Goal: Task Accomplishment & Management: Manage account settings

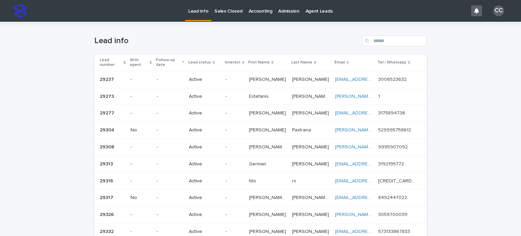
click at [244, 77] on p "-" at bounding box center [235, 80] width 18 height 6
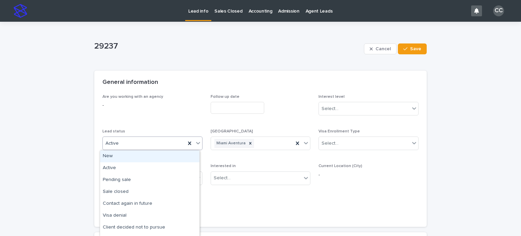
click at [153, 139] on div "Active" at bounding box center [144, 143] width 83 height 11
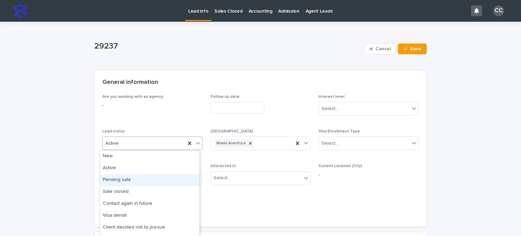
scroll to position [68, 0]
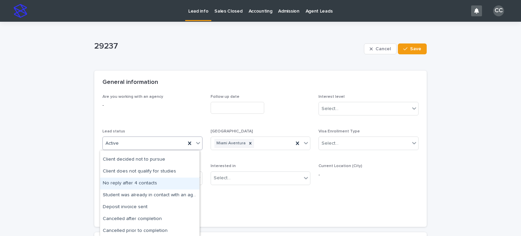
click at [140, 182] on div "No reply after 4 contacts" at bounding box center [149, 183] width 99 height 12
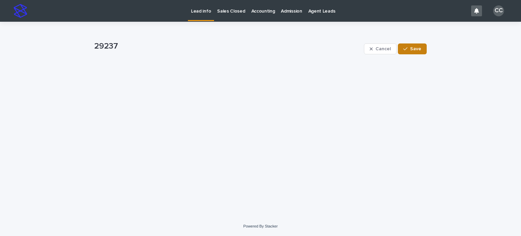
click at [415, 49] on span "Save" at bounding box center [415, 48] width 11 height 5
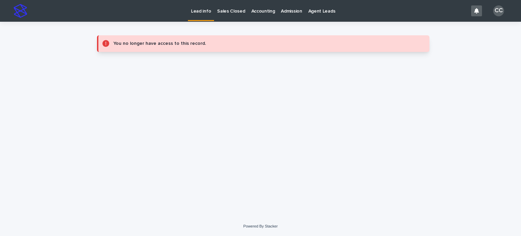
click at [200, 12] on p "Lead info" at bounding box center [201, 7] width 20 height 14
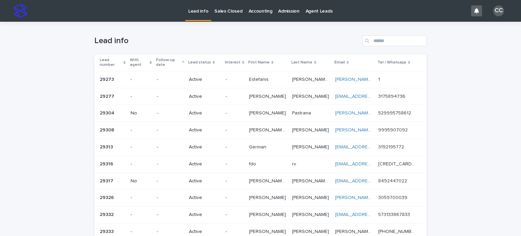
click at [168, 78] on p "-" at bounding box center [170, 80] width 27 height 6
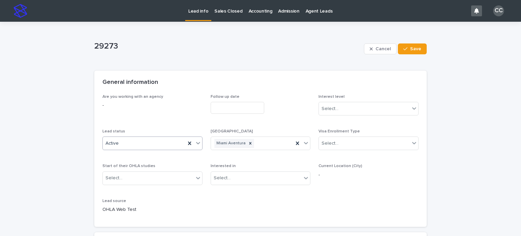
click at [159, 144] on div "Active" at bounding box center [144, 143] width 83 height 11
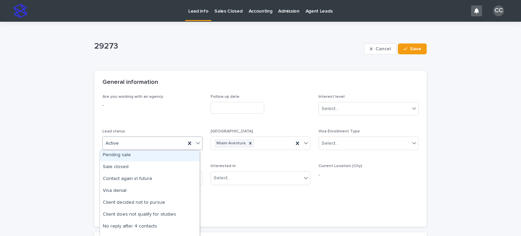
scroll to position [34, 0]
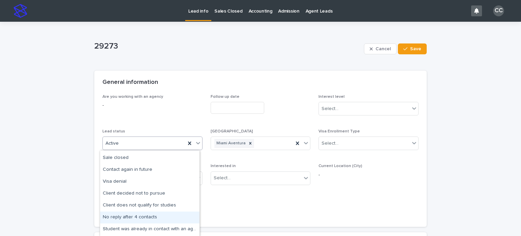
click at [141, 214] on div "No reply after 4 contacts" at bounding box center [149, 217] width 99 height 12
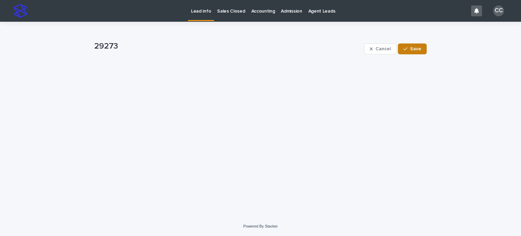
click at [415, 50] on span "Save" at bounding box center [415, 48] width 11 height 5
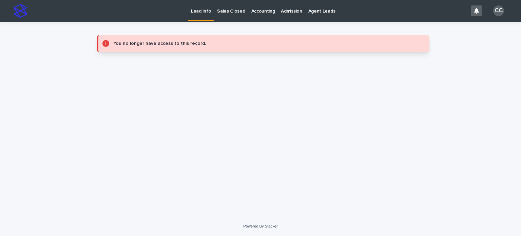
click at [200, 14] on p "Lead info" at bounding box center [201, 7] width 20 height 14
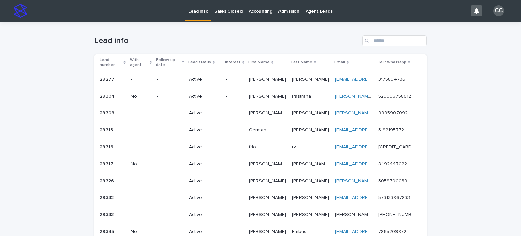
click at [196, 80] on p "Active" at bounding box center [204, 80] width 31 height 6
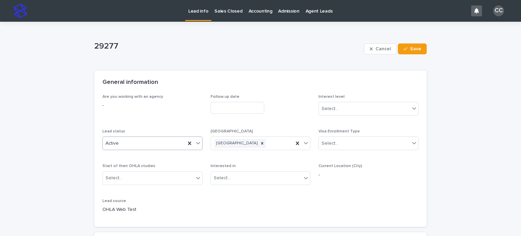
click at [152, 142] on div "Active" at bounding box center [144, 143] width 83 height 11
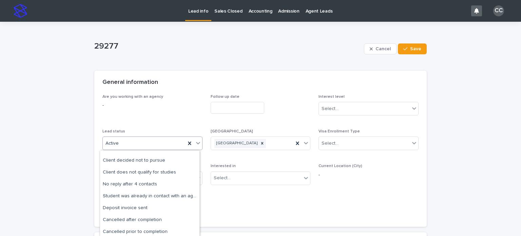
scroll to position [68, 0]
click at [139, 182] on div "No reply after 4 contacts" at bounding box center [149, 183] width 99 height 12
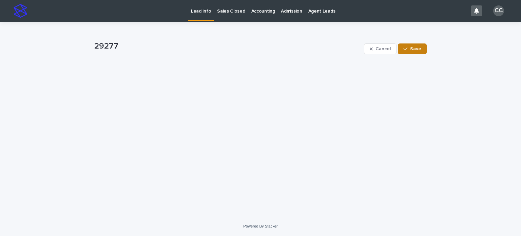
click at [413, 48] on span "Save" at bounding box center [415, 48] width 11 height 5
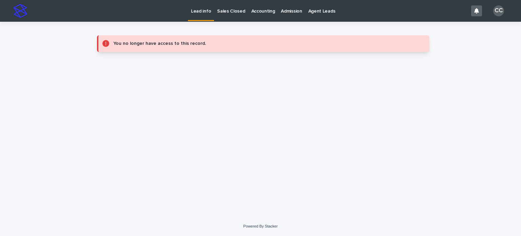
click at [203, 12] on p "Lead info" at bounding box center [201, 7] width 20 height 14
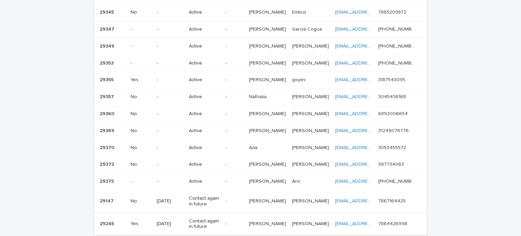
scroll to position [237, 0]
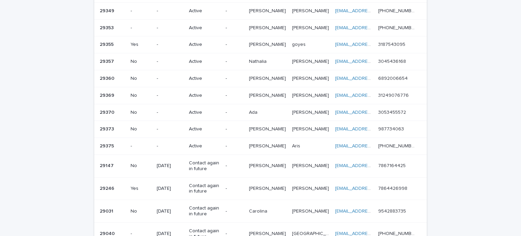
click at [267, 165] on p "[PERSON_NAME]" at bounding box center [268, 164] width 38 height 7
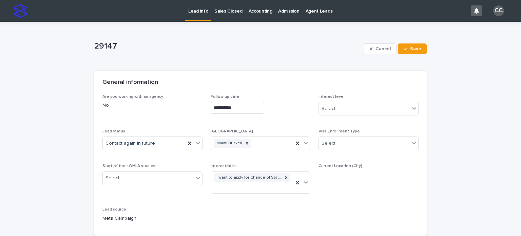
click at [199, 13] on p "Lead info" at bounding box center [198, 7] width 20 height 14
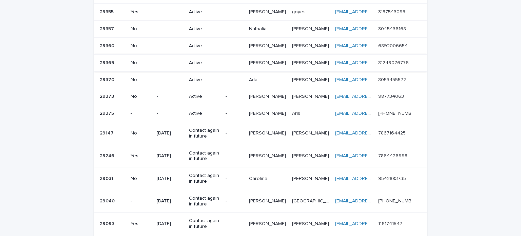
scroll to position [271, 0]
